Goal: Entertainment & Leisure: Consume media (video, audio)

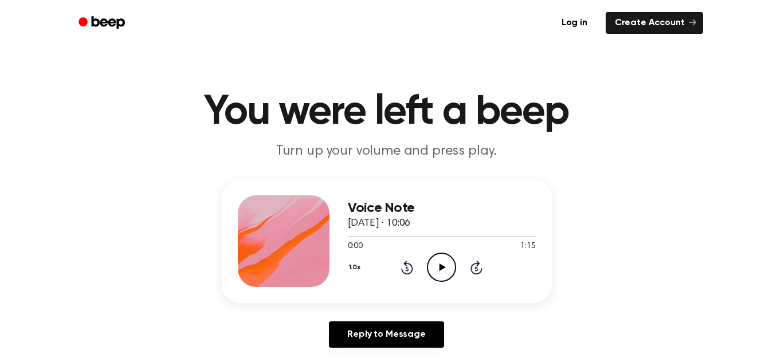
click at [448, 267] on icon "Play Audio" at bounding box center [441, 267] width 29 height 29
click at [439, 267] on icon at bounding box center [441, 267] width 5 height 7
click at [439, 267] on icon "Play Audio" at bounding box center [441, 267] width 29 height 29
